Goal: Go to known website: Access a specific website the user already knows

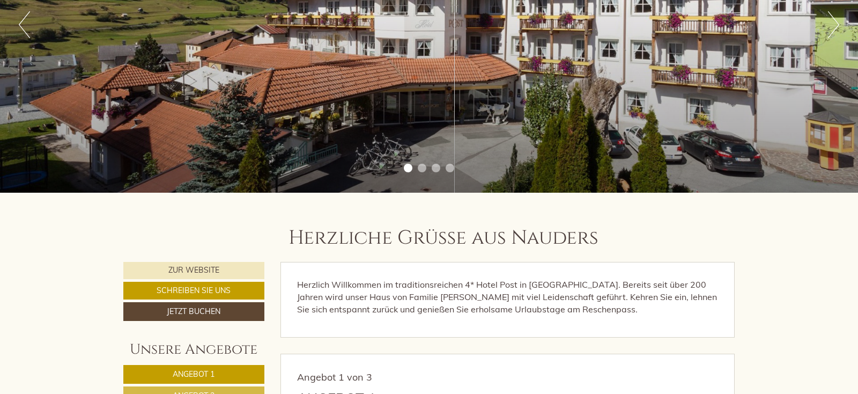
scroll to position [306, 0]
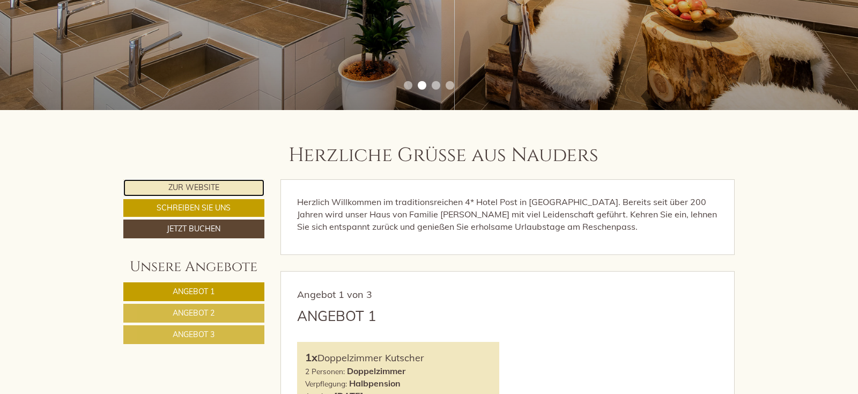
click at [195, 190] on link "Zur Website" at bounding box center [193, 187] width 141 height 17
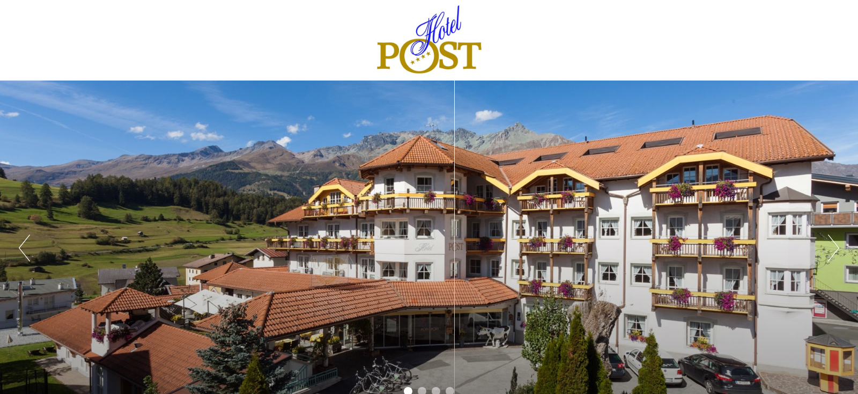
scroll to position [306, 0]
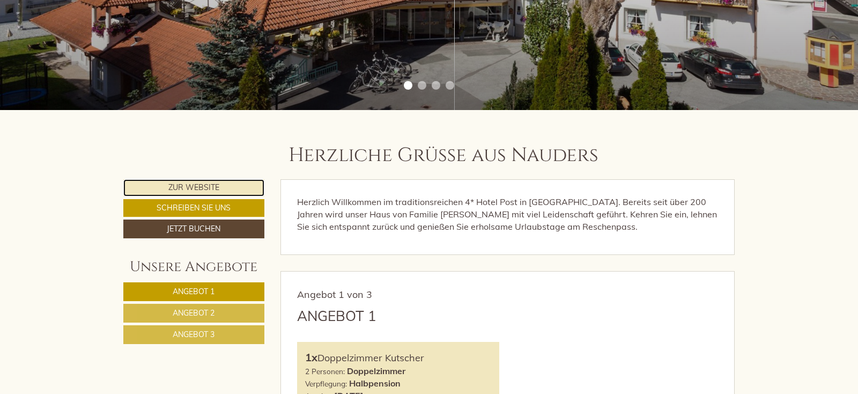
click at [190, 186] on link "Zur Website" at bounding box center [193, 187] width 141 height 17
